Goal: Task Accomplishment & Management: Use online tool/utility

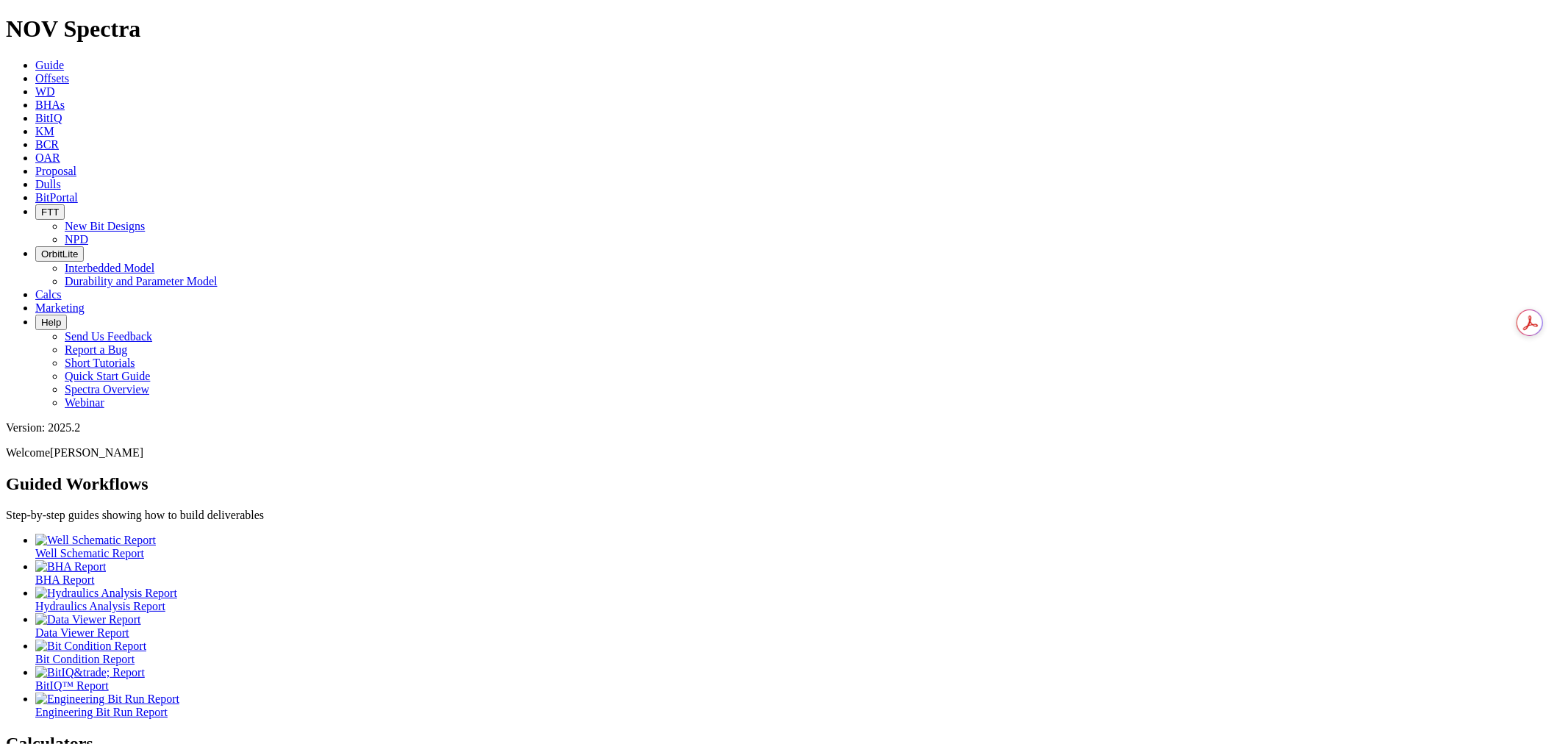
click at [69, 72] on span "Offsets" at bounding box center [52, 78] width 34 height 12
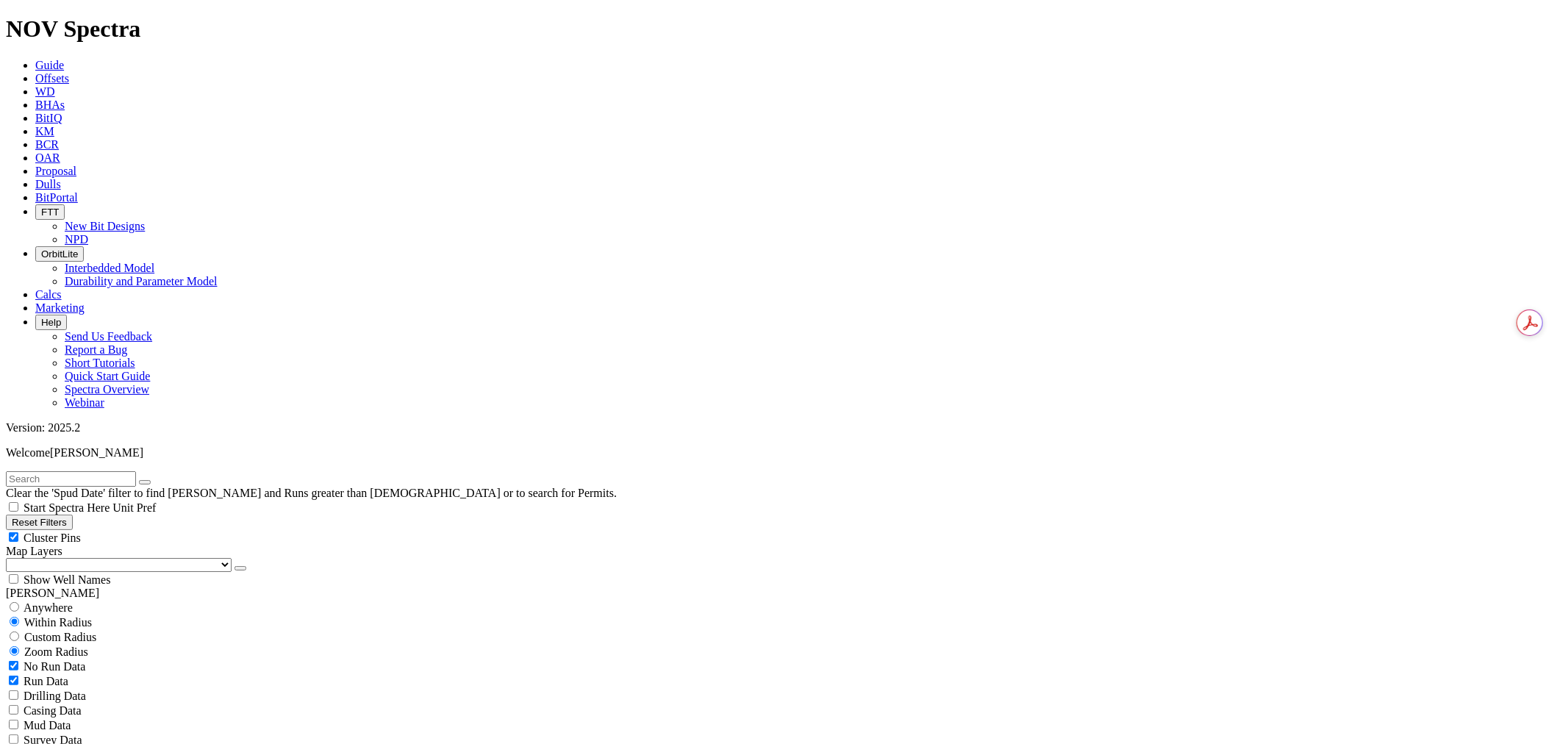
click at [121, 472] on input "text" at bounding box center [70, 479] width 130 height 15
type input "A315877"
click at [61, 602] on span "Anywhere" at bounding box center [48, 607] width 49 height 12
radio input "true"
radio input "false"
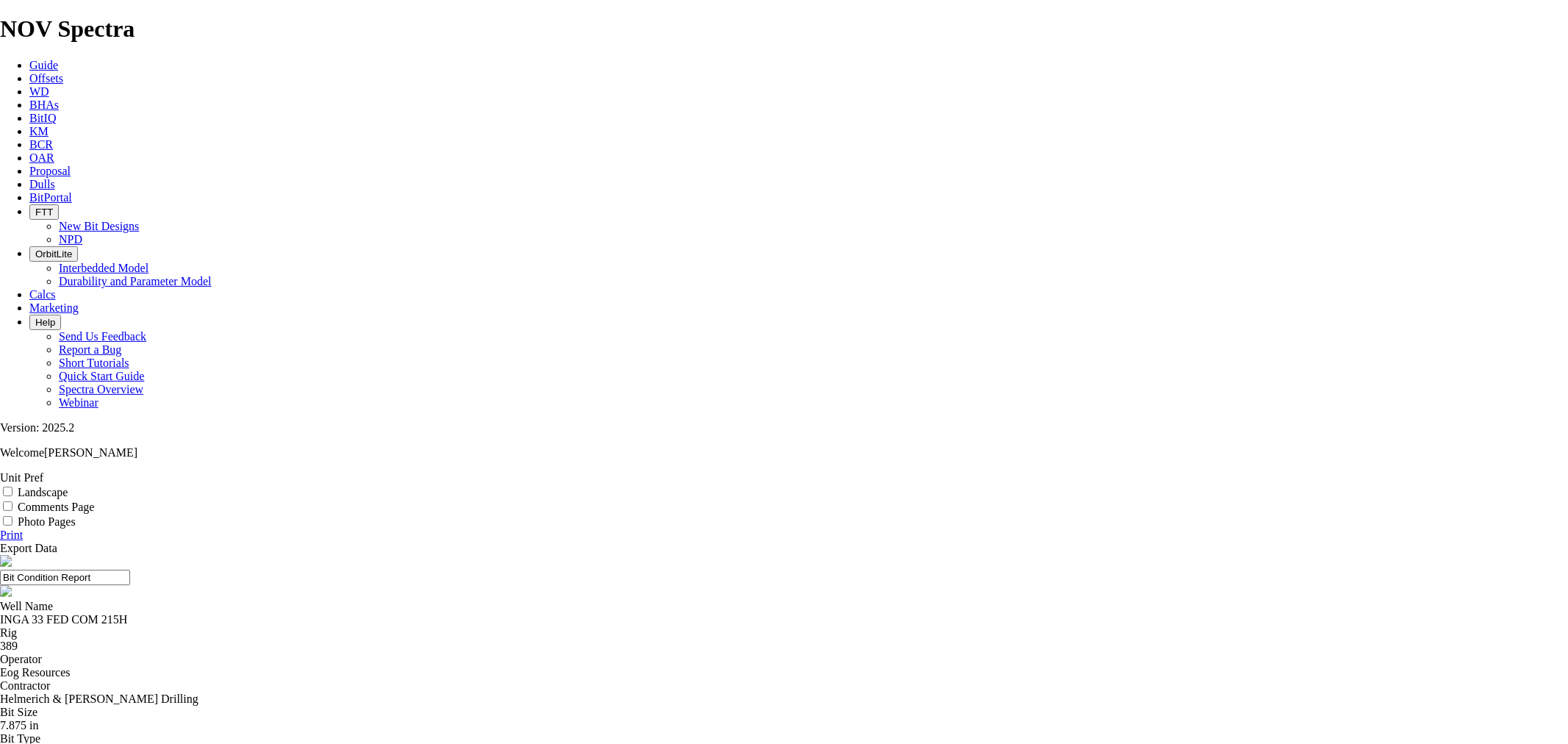
click at [67, 486] on label "Landscape" at bounding box center [43, 492] width 50 height 12
click at [12, 487] on input "Landscape" at bounding box center [8, 492] width 9 height 9
click at [3, 487] on input "Landscape" at bounding box center [8, 492] width 9 height 9
click at [67, 486] on label "Landscape" at bounding box center [43, 492] width 50 height 12
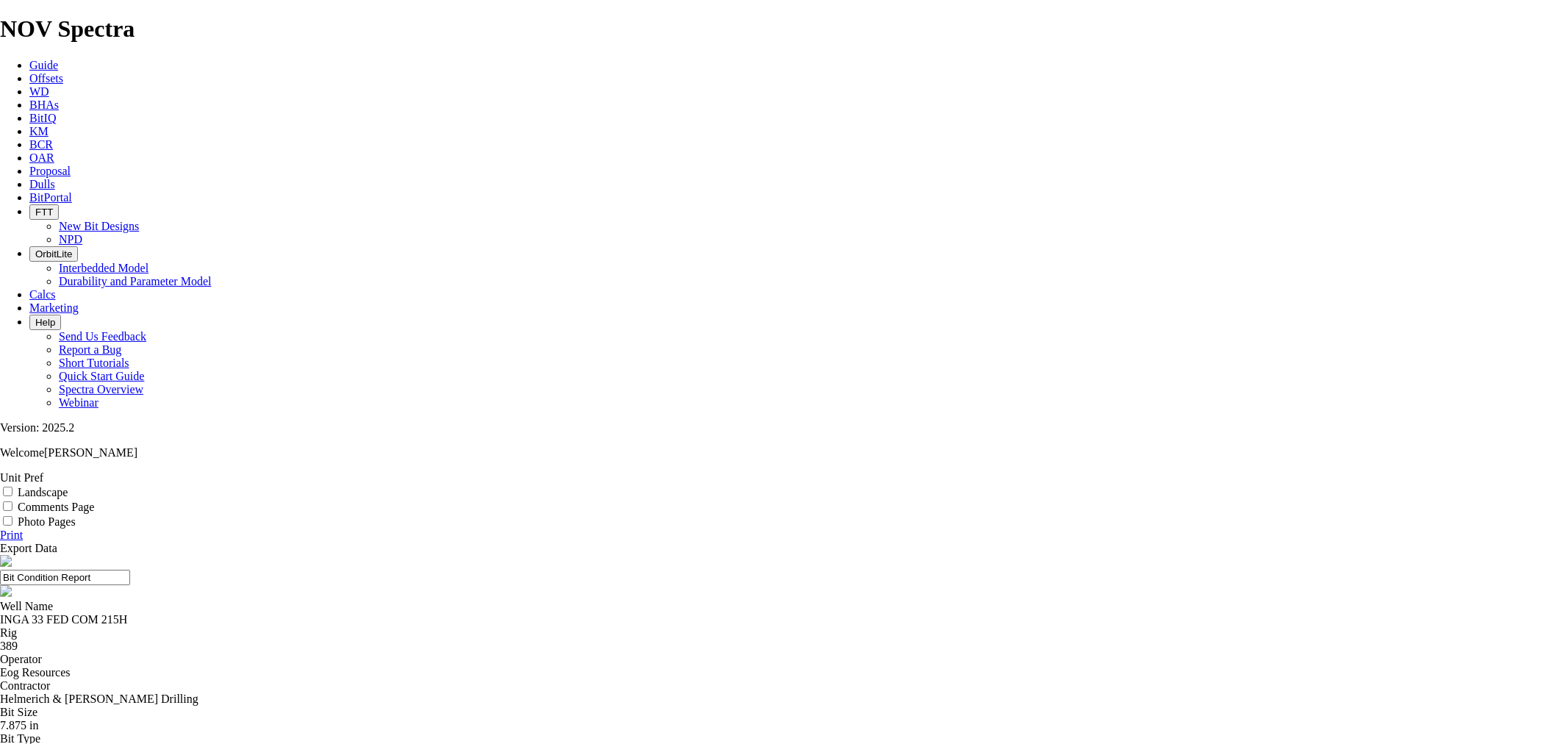
click at [12, 487] on input "Landscape" at bounding box center [8, 492] width 9 height 9
checkbox input "true"
type textarea "r"
drag, startPoint x: 565, startPoint y: 614, endPoint x: 555, endPoint y: 618, distance: 10.8
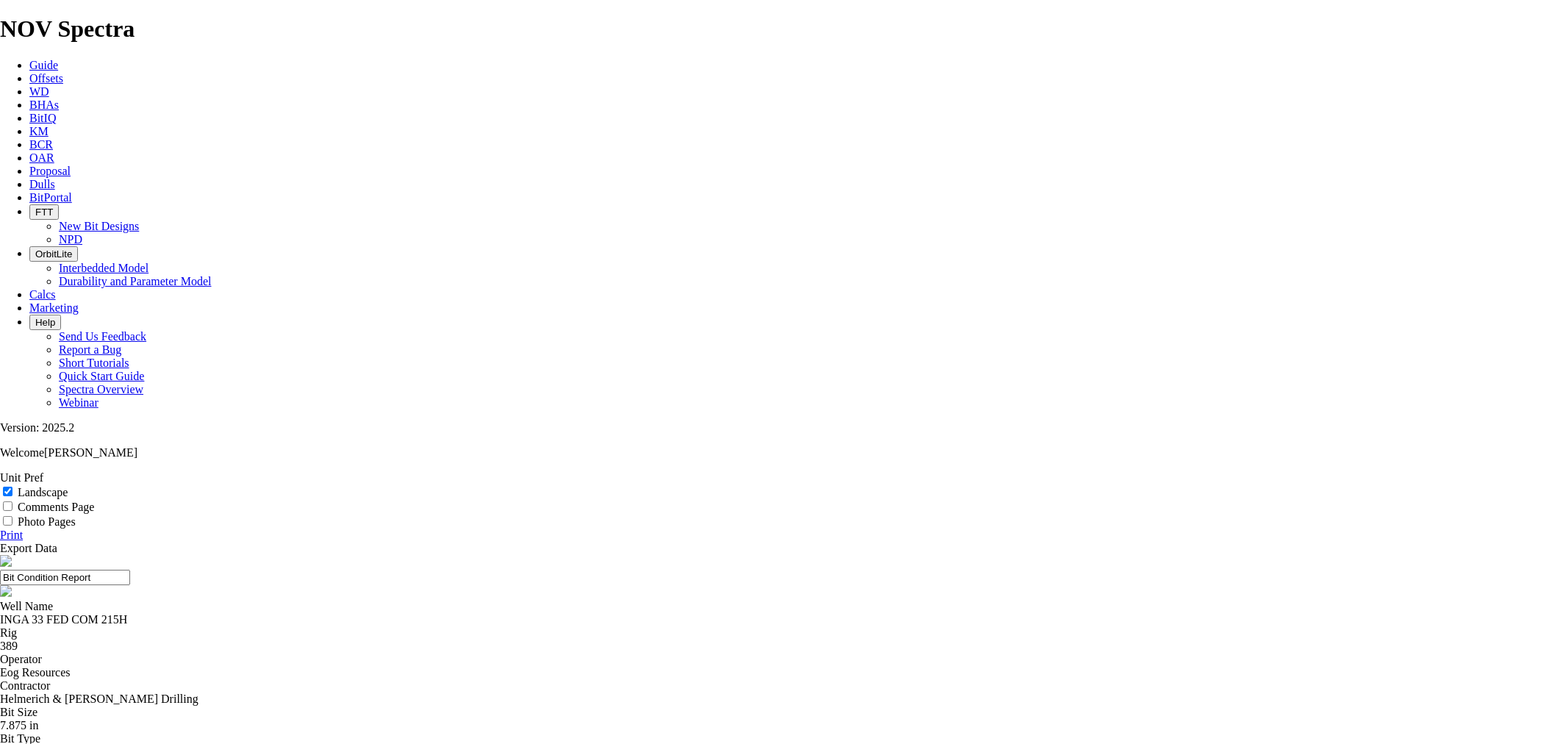
drag, startPoint x: 953, startPoint y: 622, endPoint x: 956, endPoint y: 628, distance: 6.7
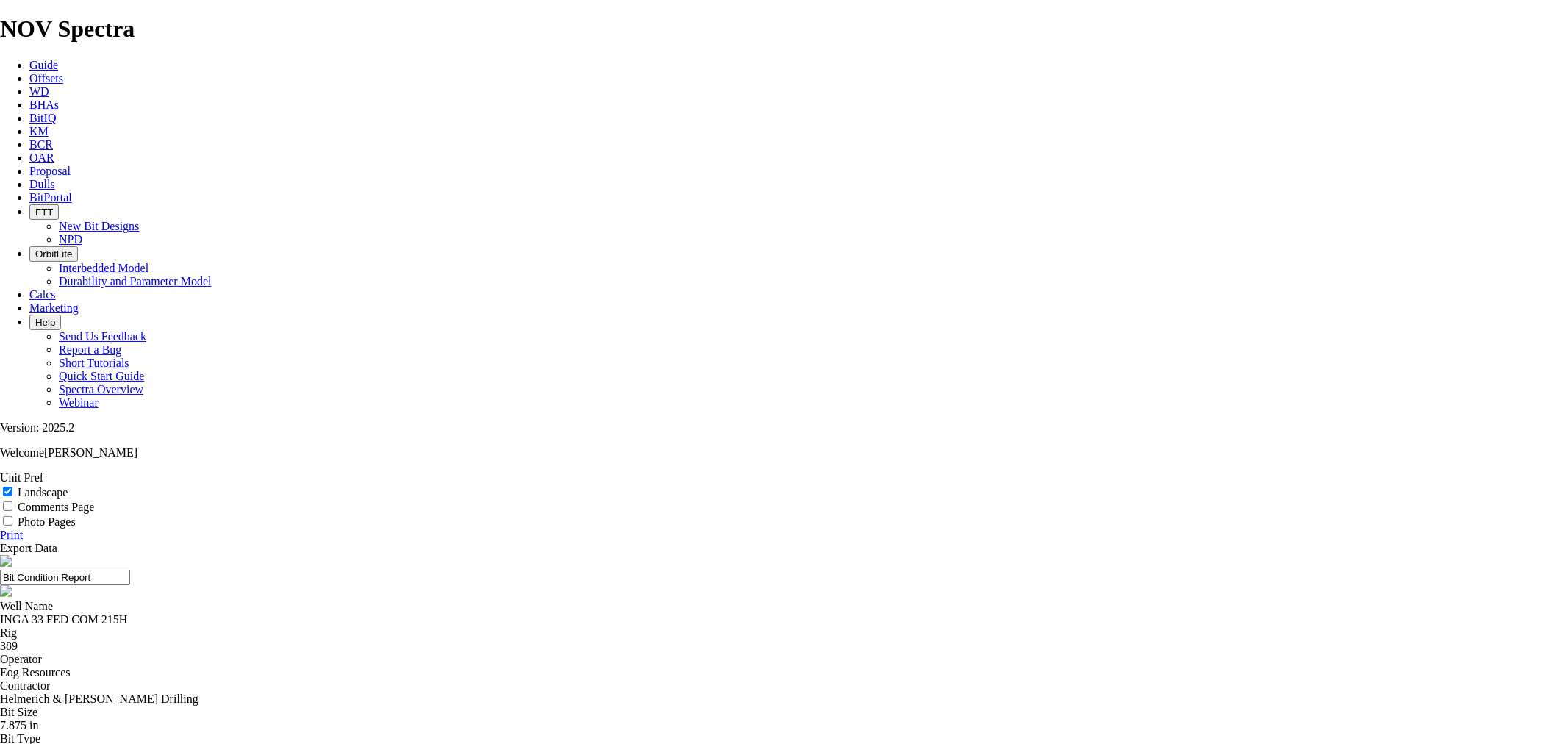
type textarea "VCL Attempt: 491.6 ft/hr vertical ROP; 11.7° yields in the curve @ 113.5 ft/hr …"
click at [23, 529] on link "Print" at bounding box center [11, 534] width 23 height 12
